Goal: Task Accomplishment & Management: Use online tool/utility

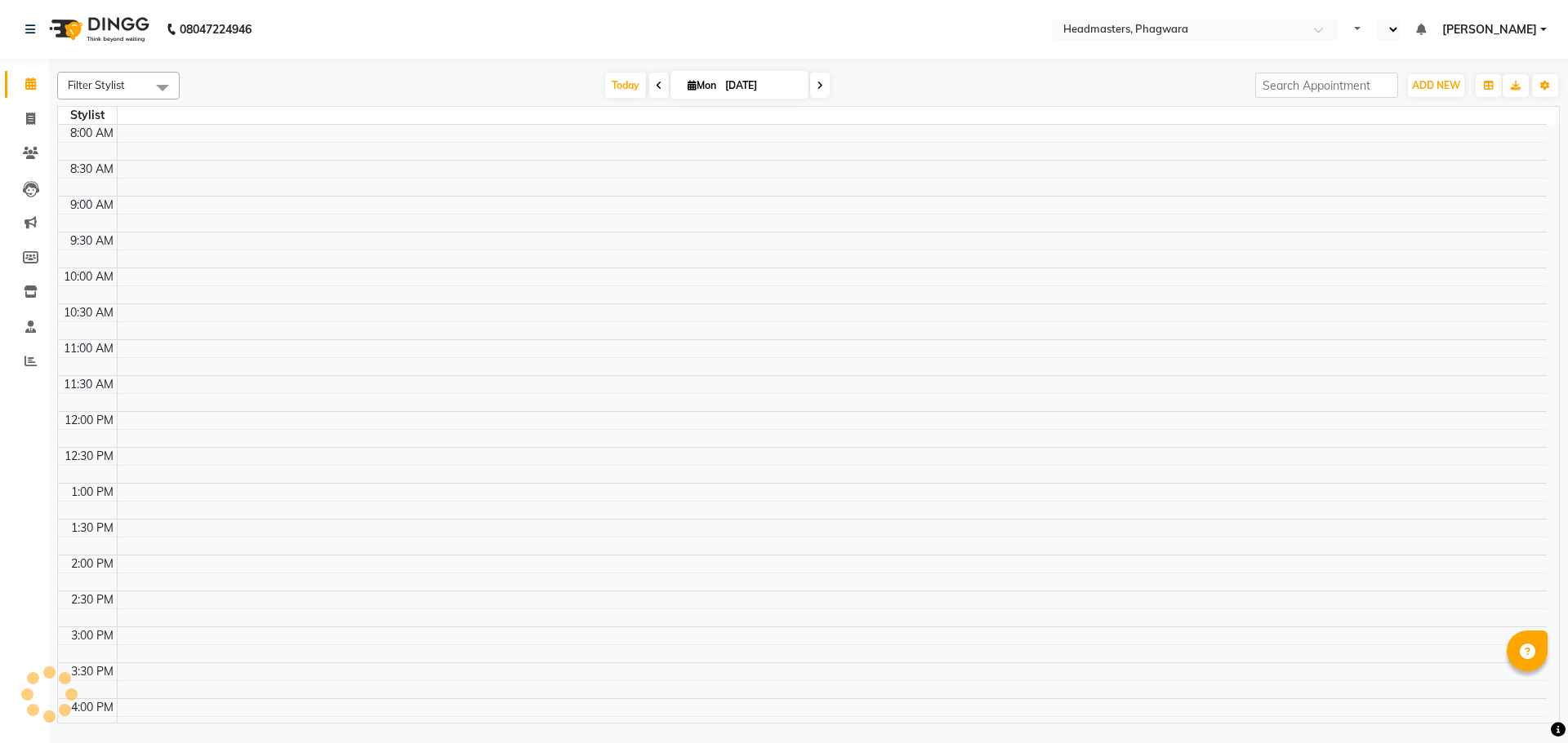
select select "en"
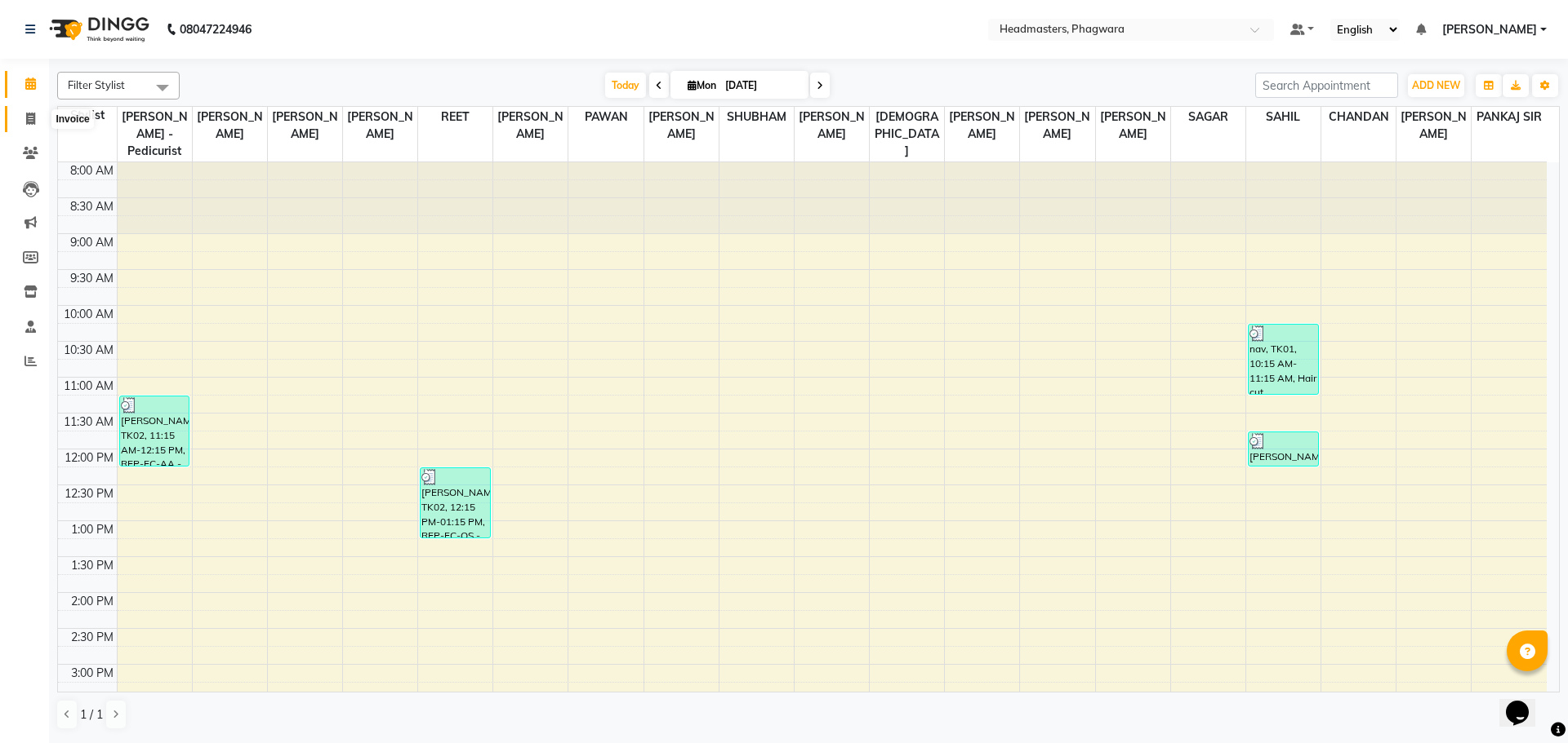
click at [31, 121] on icon at bounding box center [30, 119] width 9 height 13
select select "service"
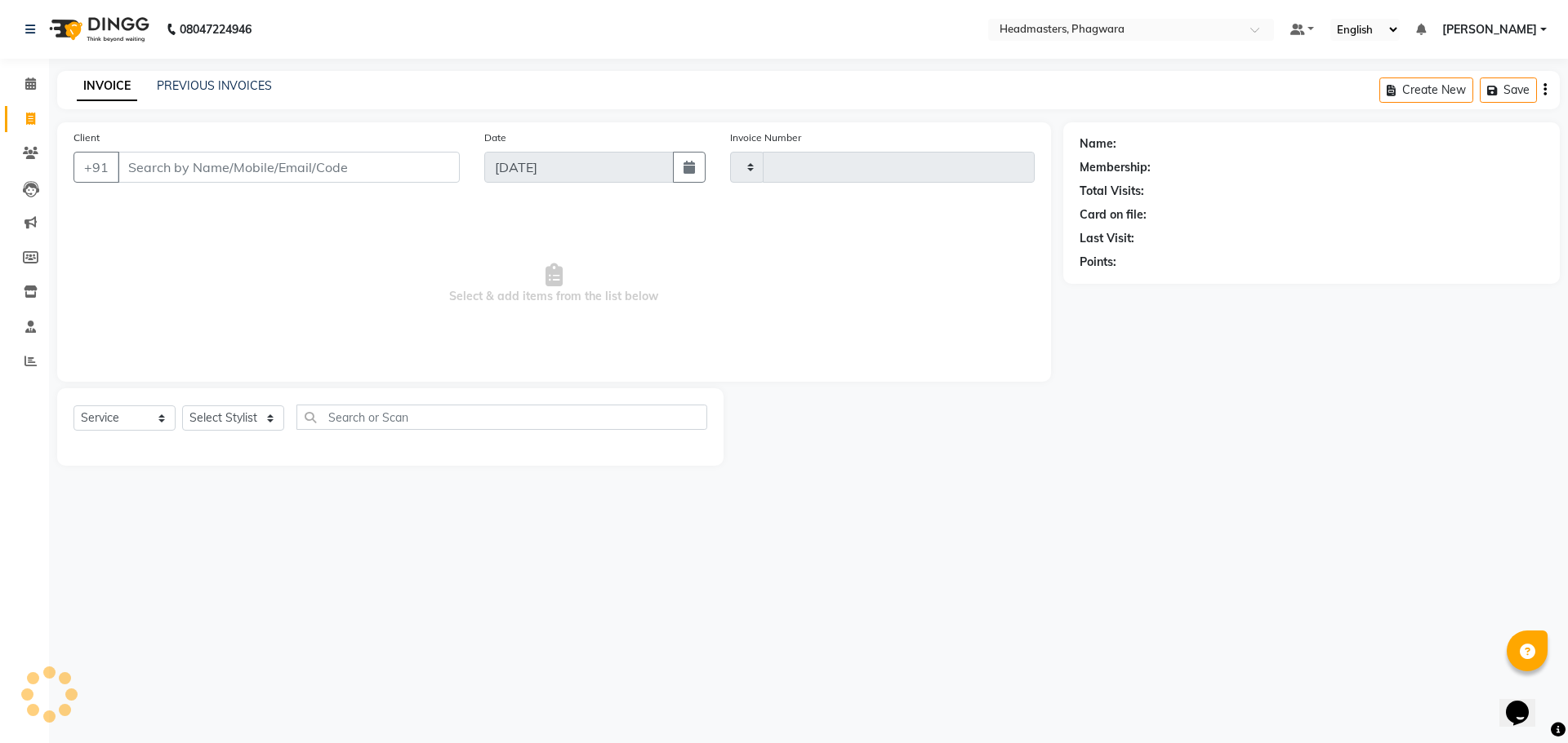
type input "1000"
select select "7888"
click at [259, 165] on input "Client" at bounding box center [288, 167] width 342 height 31
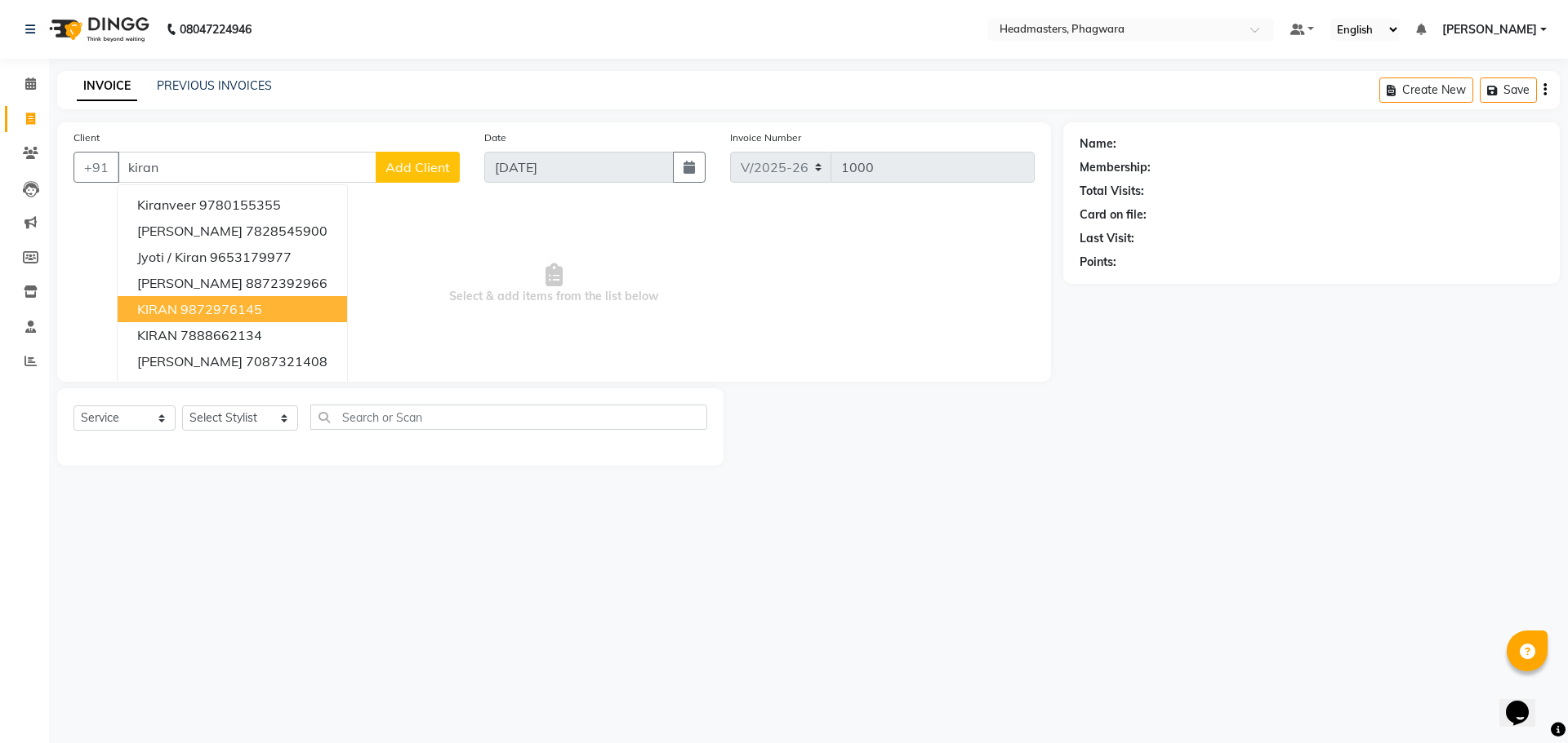
click at [222, 313] on ngb-highlight "9872976145" at bounding box center [221, 309] width 82 height 16
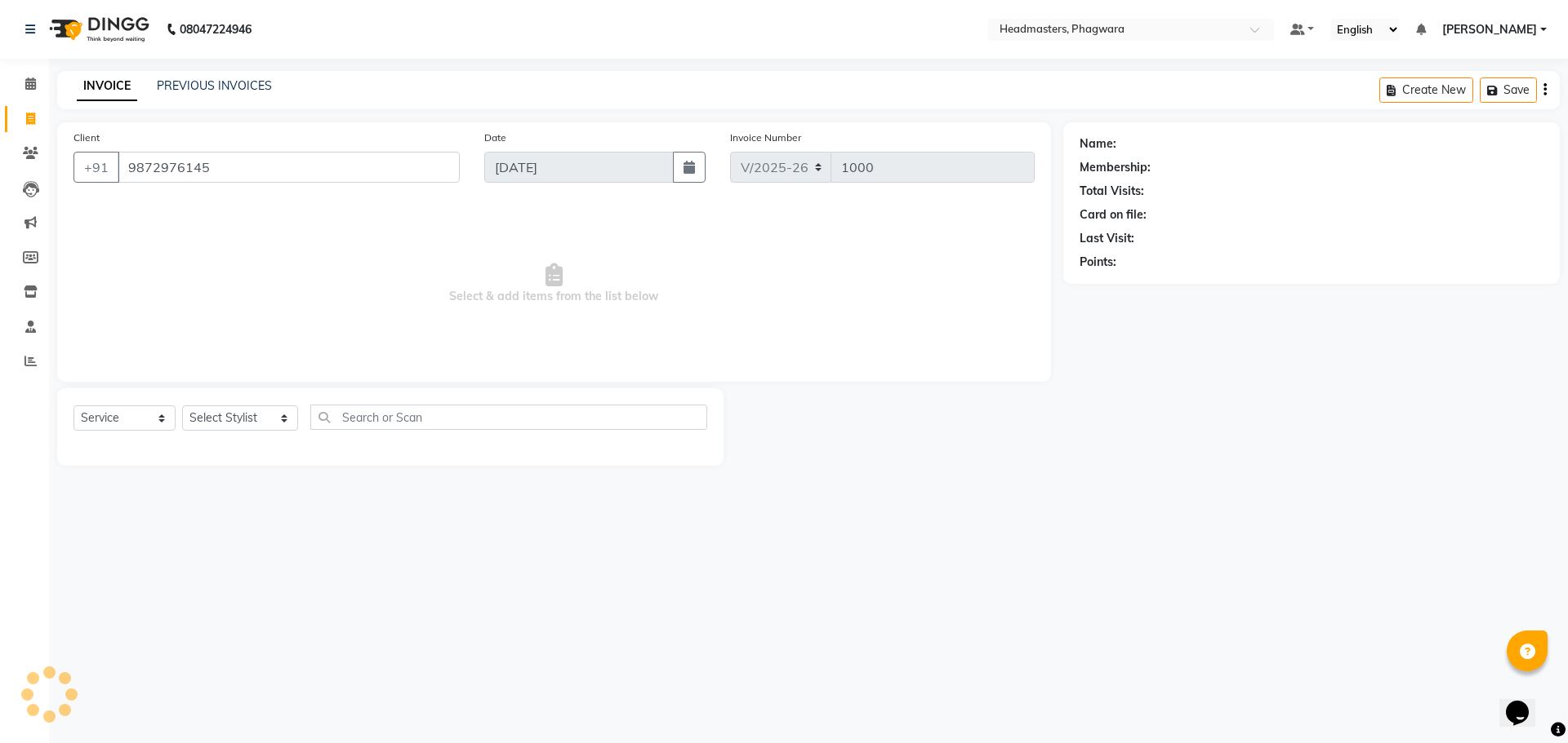
type input "9872976145"
click at [153, 423] on select "Select Service Product Membership Package Voucher Prepaid Gift Card" at bounding box center [124, 418] width 102 height 25
select select "product"
click at [73, 406] on select "Select Service Product Membership Package Voucher Prepaid Gift Card" at bounding box center [124, 418] width 102 height 25
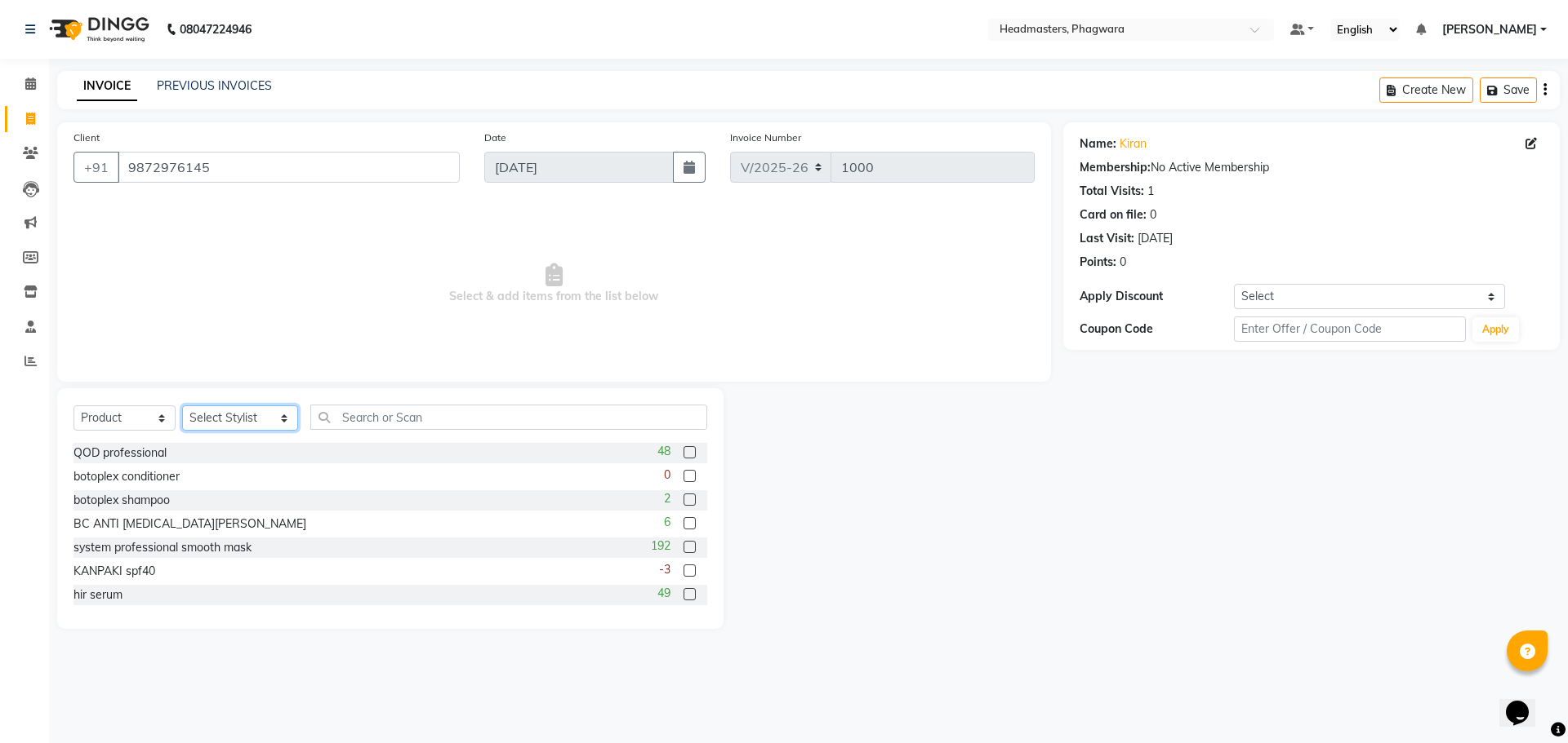
click at [257, 427] on select "Select Stylist [PERSON_NAME] [PERSON_NAME] [PERSON_NAME] [PERSON_NAME] [PERSON_…" at bounding box center [240, 418] width 116 height 25
select select "71380"
click at [182, 406] on select "Select Stylist [PERSON_NAME] [PERSON_NAME] [PERSON_NAME] [PERSON_NAME] [PERSON_…" at bounding box center [240, 418] width 116 height 25
click at [358, 413] on input "text" at bounding box center [509, 417] width 397 height 25
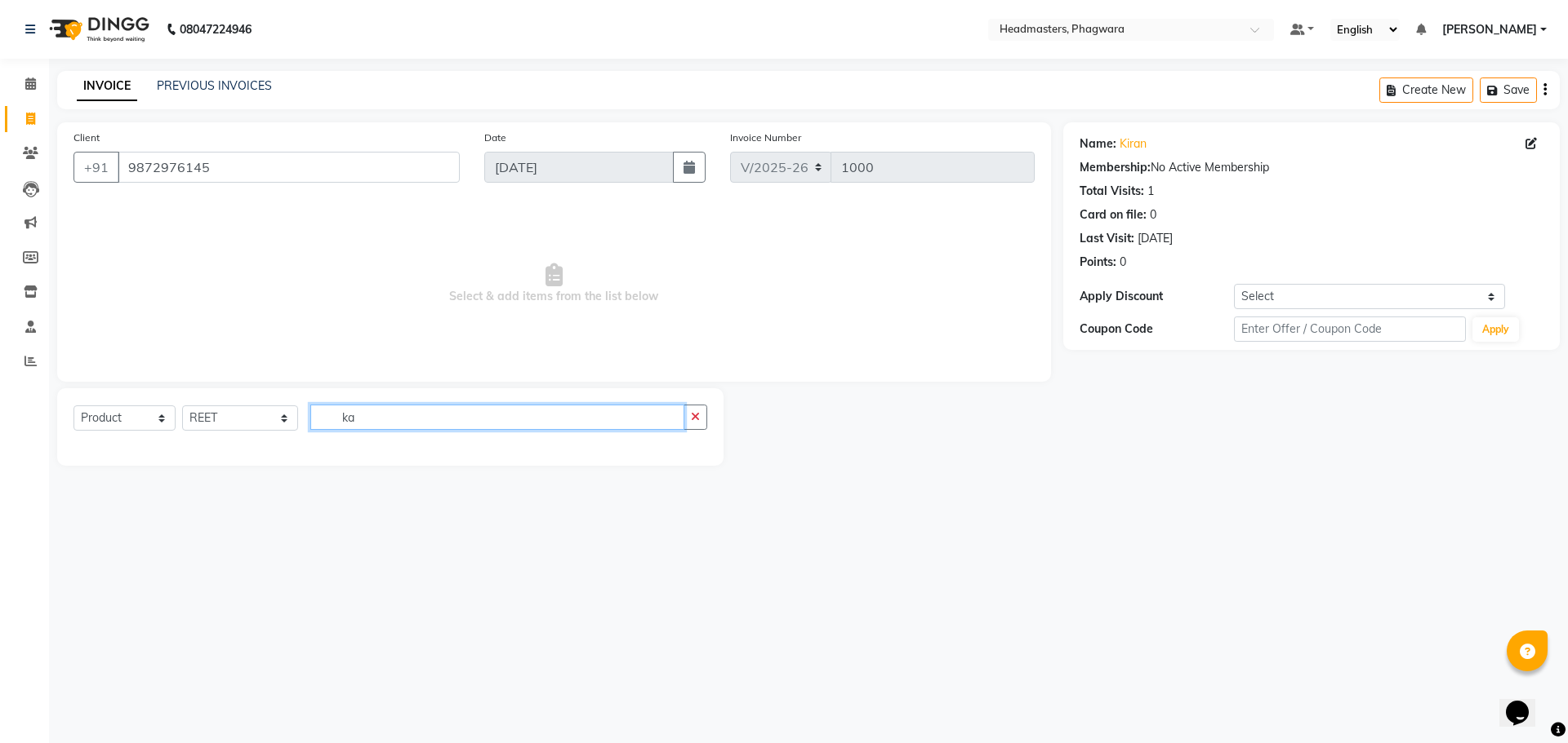
type input "k"
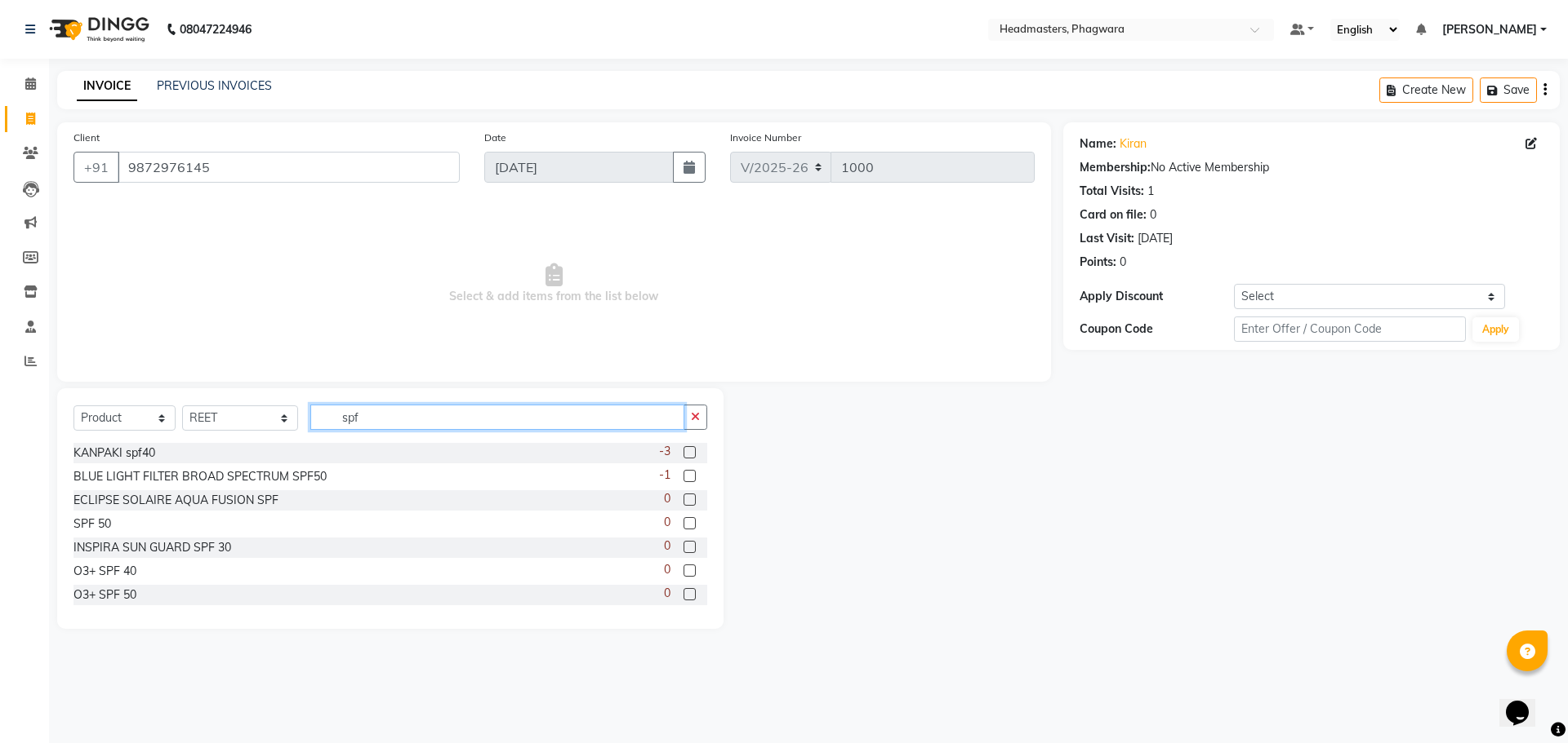
type input "spf"
click at [684, 455] on label at bounding box center [689, 452] width 13 height 13
click at [684, 455] on input "checkbox" at bounding box center [689, 453] width 11 height 11
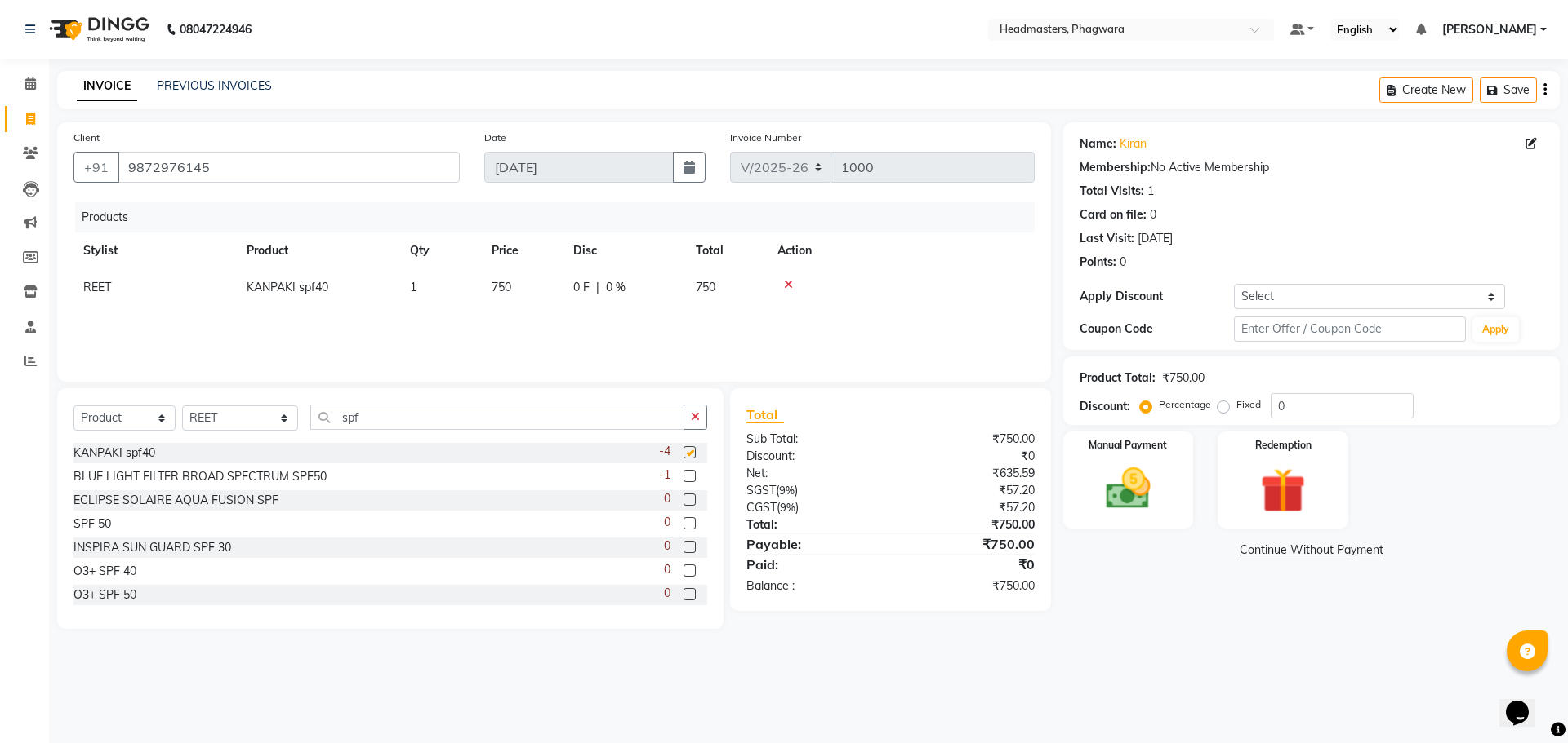
checkbox input "false"
click at [211, 419] on select "Select Stylist [PERSON_NAME] [PERSON_NAME] [PERSON_NAME] [PERSON_NAME] [PERSON_…" at bounding box center [240, 418] width 116 height 25
select select "71381"
click at [182, 406] on select "Select Stylist [PERSON_NAME] [PERSON_NAME] [PERSON_NAME] [PERSON_NAME] [PERSON_…" at bounding box center [240, 418] width 116 height 25
drag, startPoint x: 354, startPoint y: 420, endPoint x: 307, endPoint y: 415, distance: 47.3
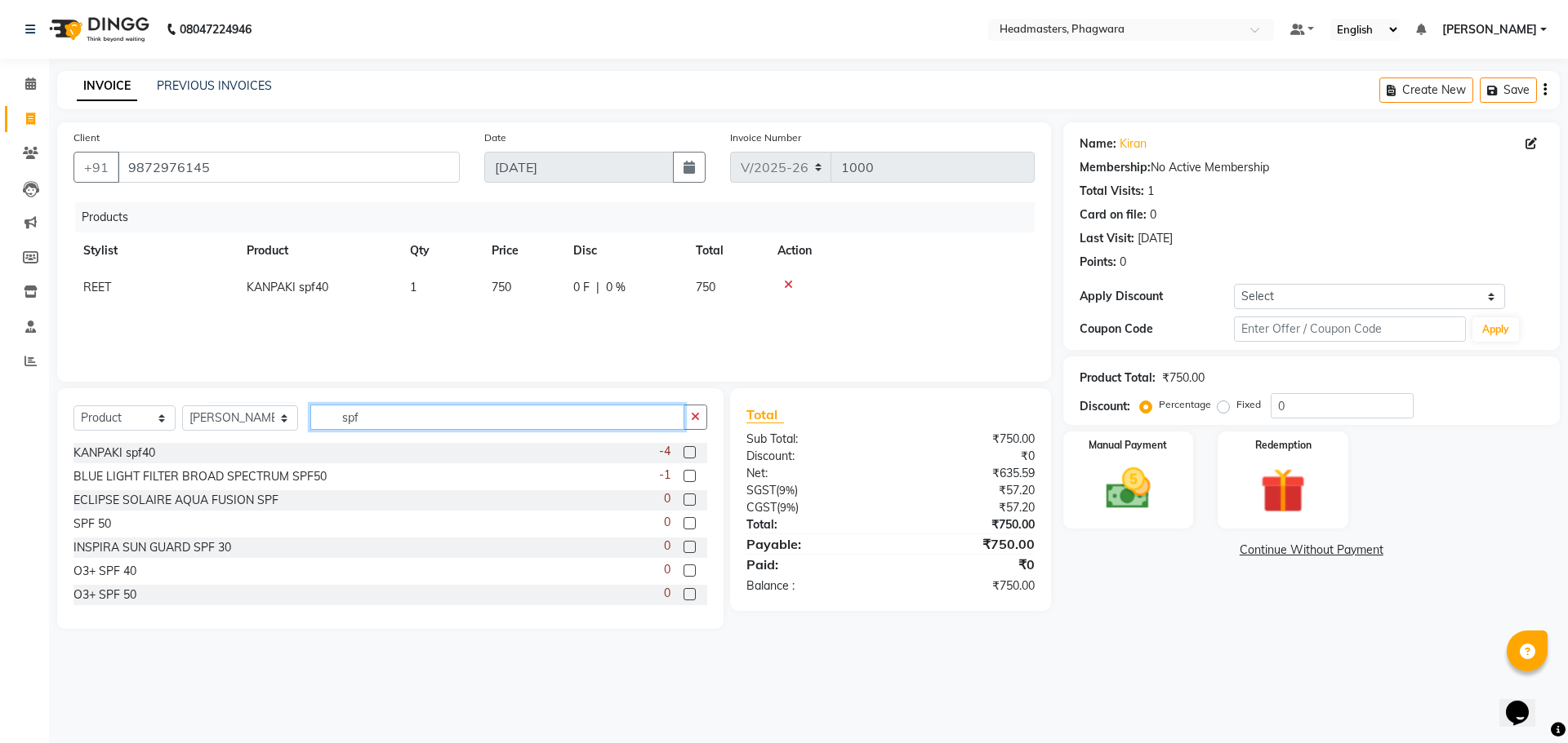
click at [311, 415] on input "spf" at bounding box center [497, 417] width 374 height 25
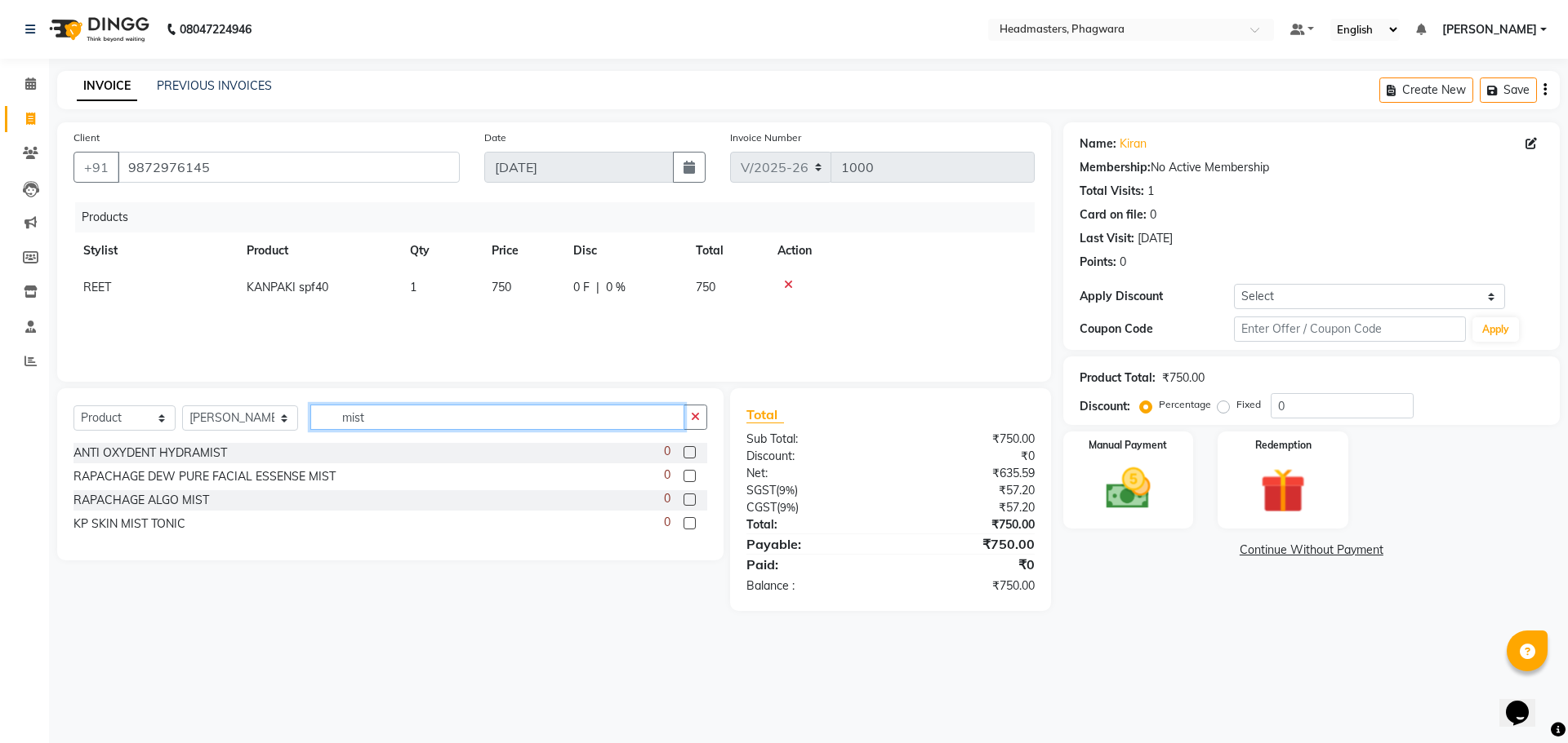
type input "mist"
click at [690, 520] on label at bounding box center [689, 523] width 13 height 13
click at [690, 520] on input "checkbox" at bounding box center [689, 524] width 11 height 11
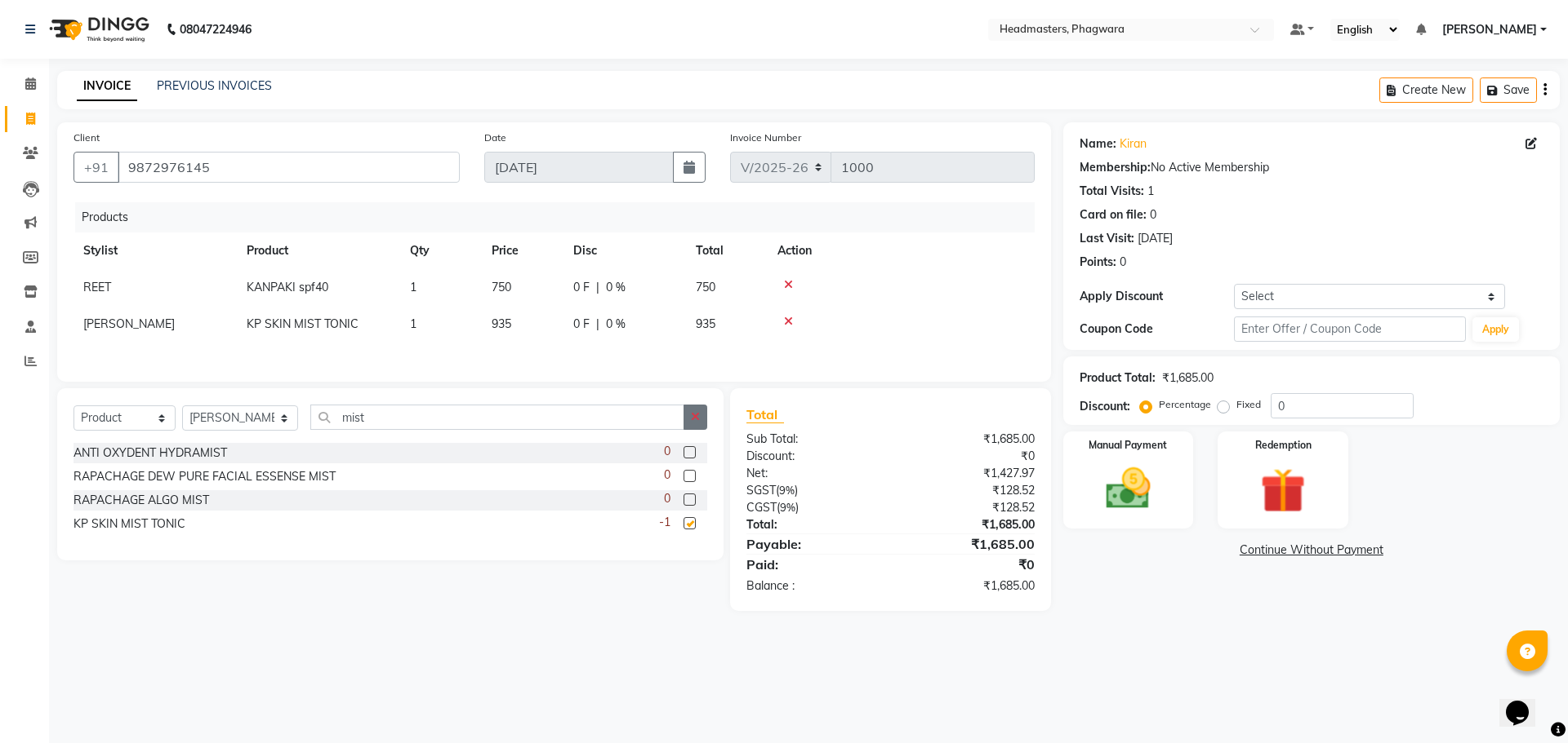
checkbox input "false"
click at [1108, 494] on img at bounding box center [1128, 489] width 76 height 54
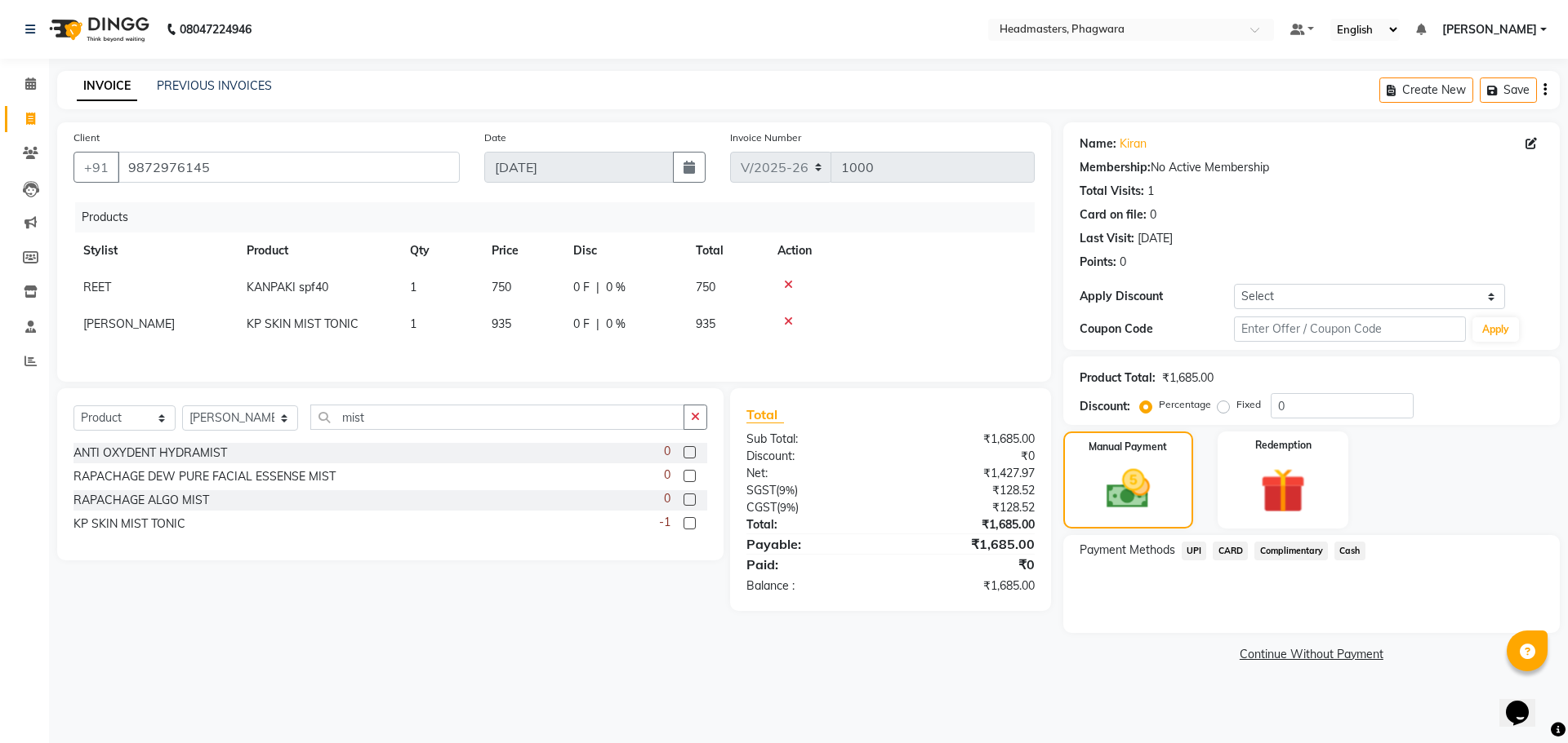
click at [1194, 546] on span "UPI" at bounding box center [1194, 551] width 25 height 19
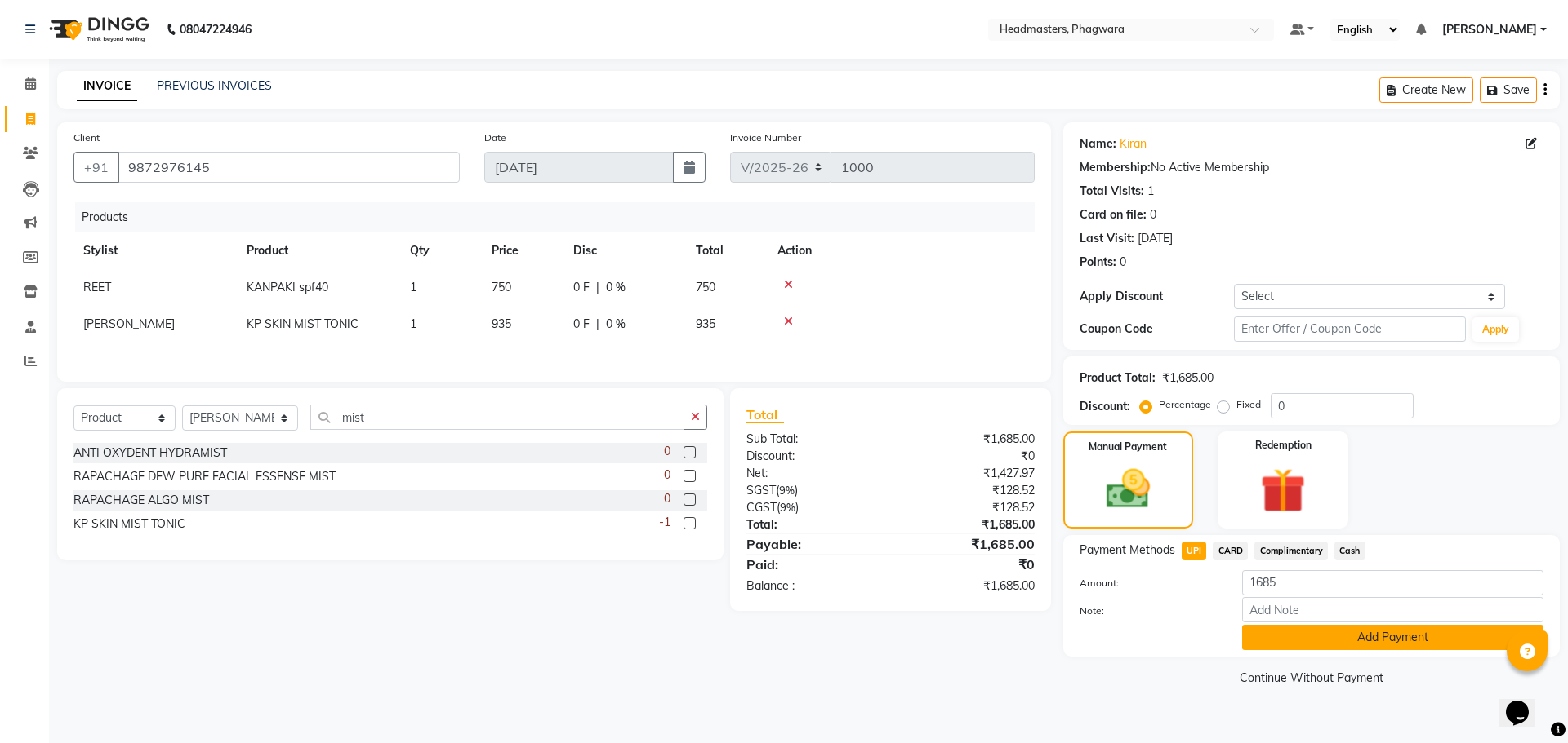
click at [1291, 643] on button "Add Payment" at bounding box center [1392, 638] width 301 height 25
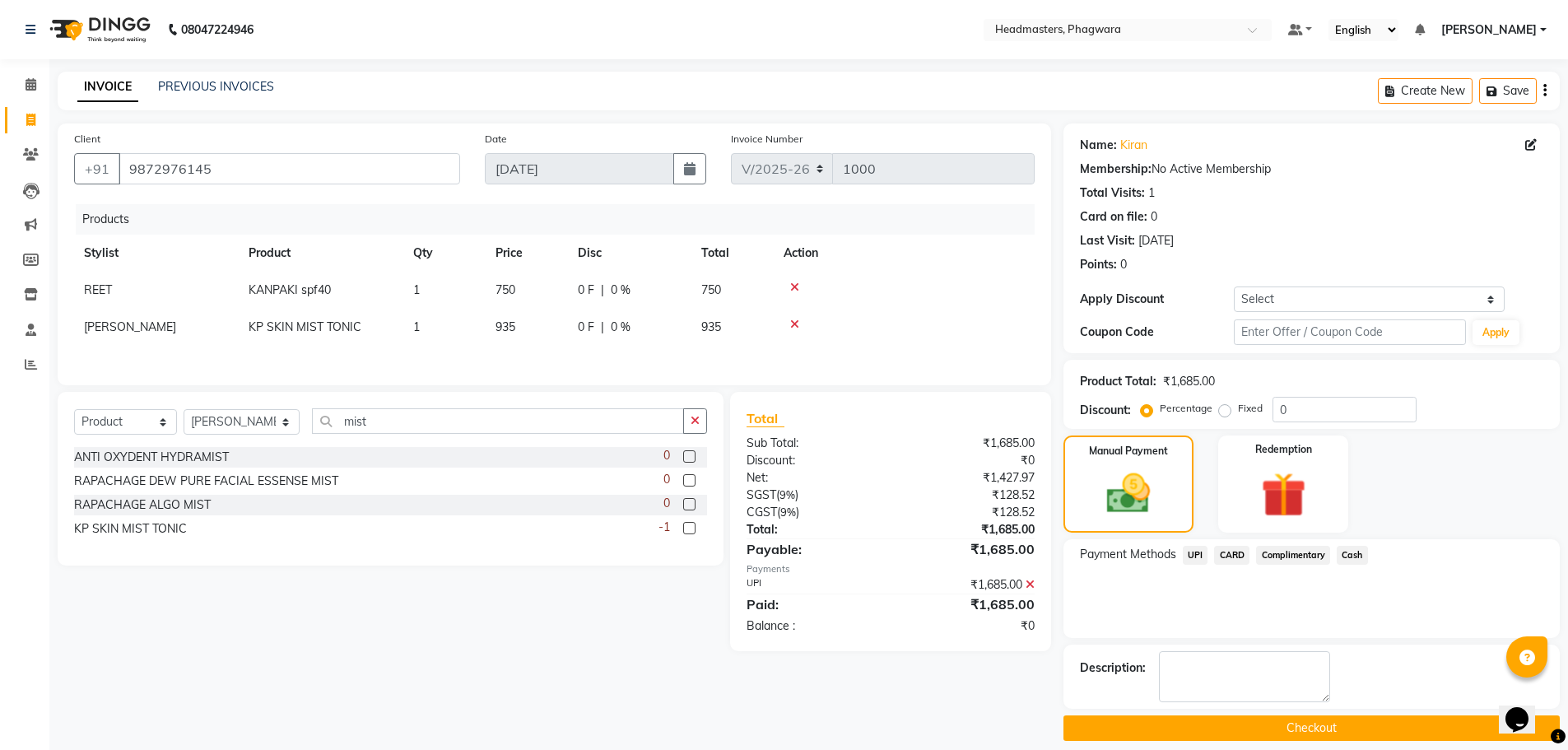
click at [1266, 741] on main "INVOICE PREVIOUS INVOICES Create New Save Client [PHONE_NUMBER] Date [DATE] Inv…" at bounding box center [808, 419] width 1519 height 695
click at [1267, 734] on button "Checkout" at bounding box center [1311, 729] width 496 height 26
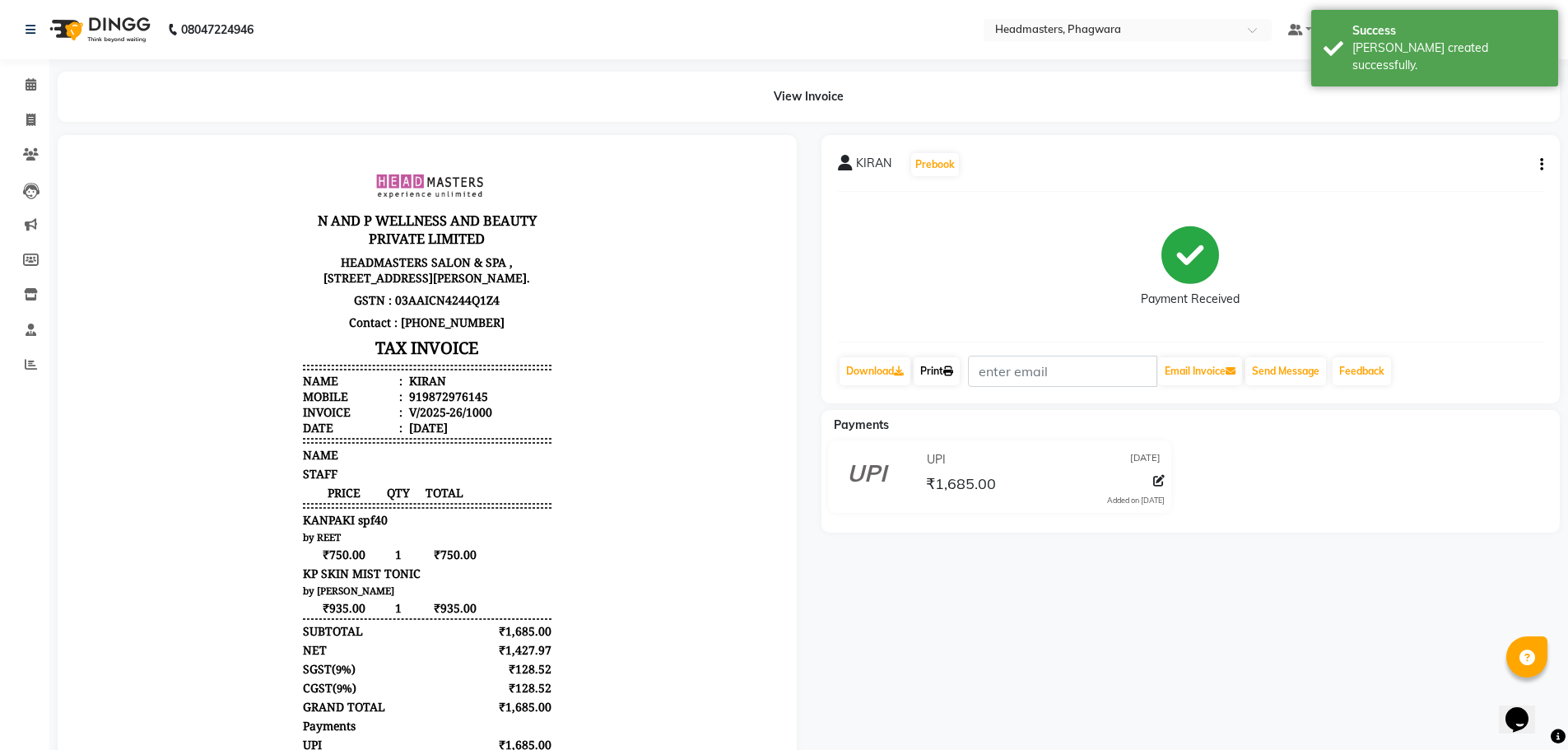
click at [953, 375] on icon at bounding box center [949, 372] width 10 height 10
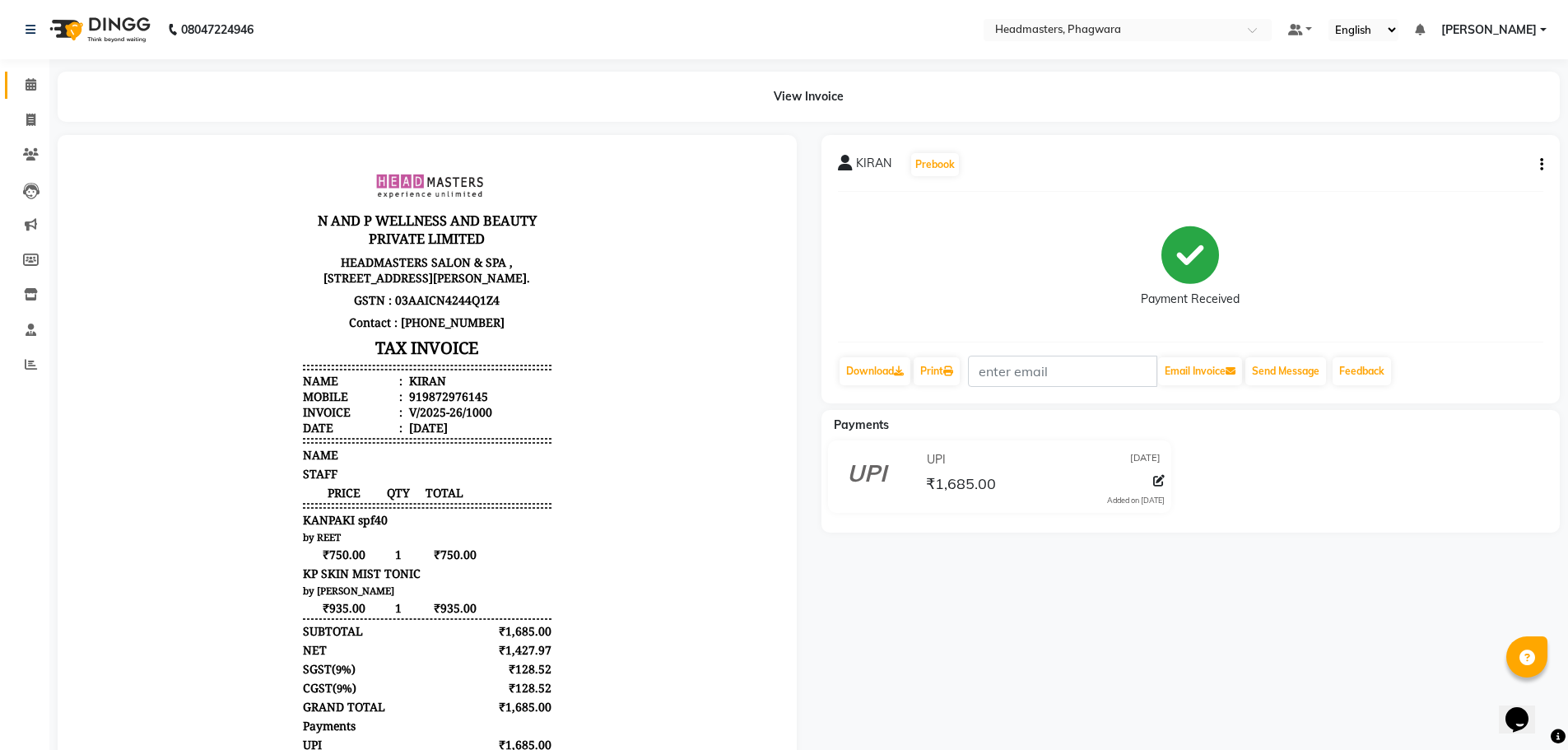
click at [33, 77] on span at bounding box center [31, 85] width 29 height 19
